Goal: Information Seeking & Learning: Learn about a topic

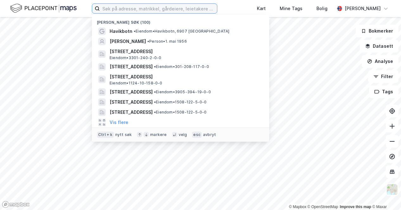
click at [144, 10] on input at bounding box center [158, 8] width 117 height 9
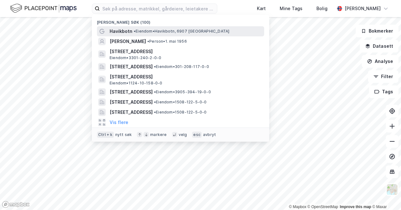
click at [177, 33] on span "• [PERSON_NAME], 6907 [GEOGRAPHIC_DATA]" at bounding box center [182, 31] width 96 height 5
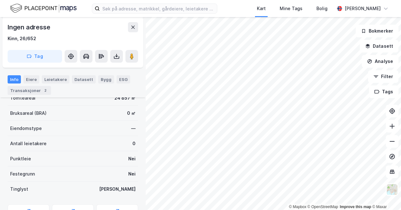
scroll to position [127, 0]
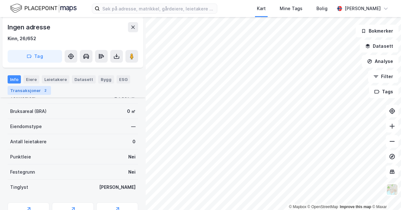
click at [35, 92] on div "Transaksjoner 2" at bounding box center [29, 90] width 43 height 9
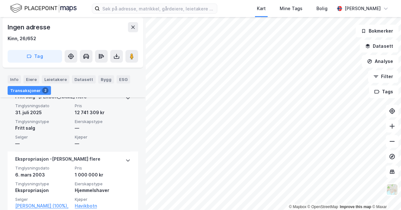
scroll to position [190, 0]
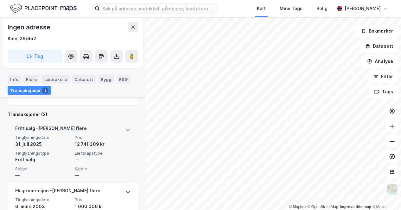
click at [92, 170] on span "Kjøper" at bounding box center [103, 168] width 56 height 5
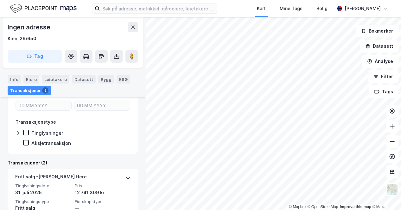
scroll to position [177, 0]
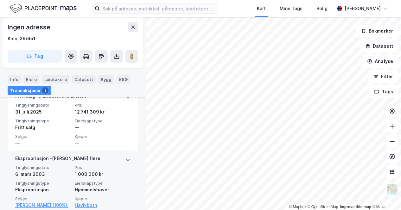
scroll to position [166, 0]
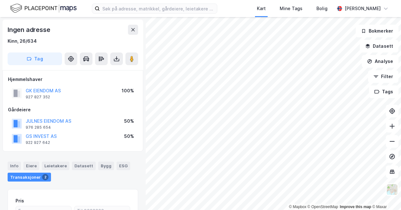
scroll to position [1, 0]
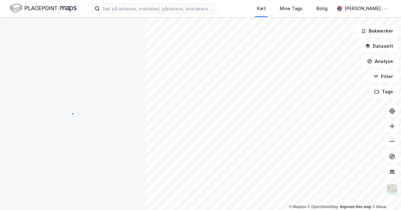
scroll to position [1, 0]
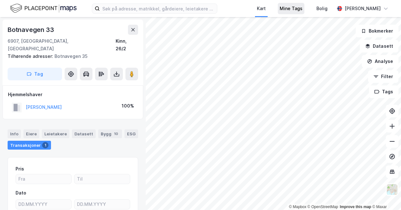
scroll to position [1, 0]
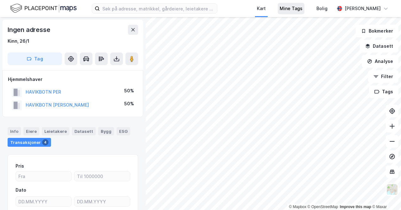
scroll to position [1, 0]
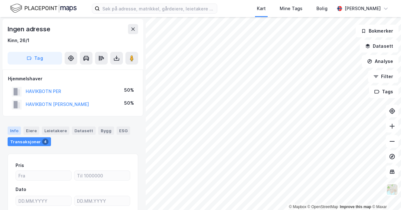
click at [12, 128] on div "Info" at bounding box center [14, 131] width 13 height 8
